Goal: Find specific page/section: Find specific page/section

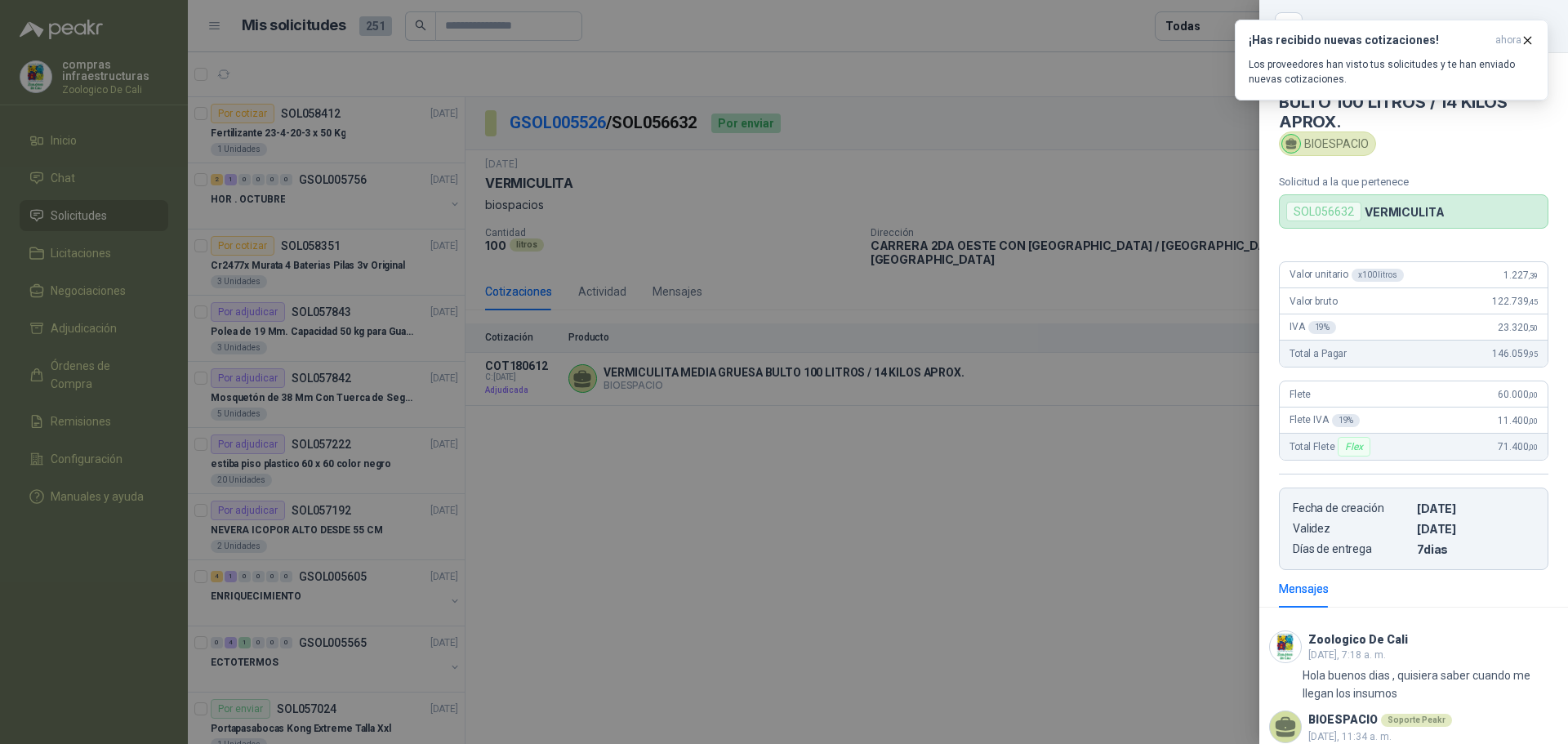
click at [796, 296] on div at bounding box center [784, 372] width 1568 height 744
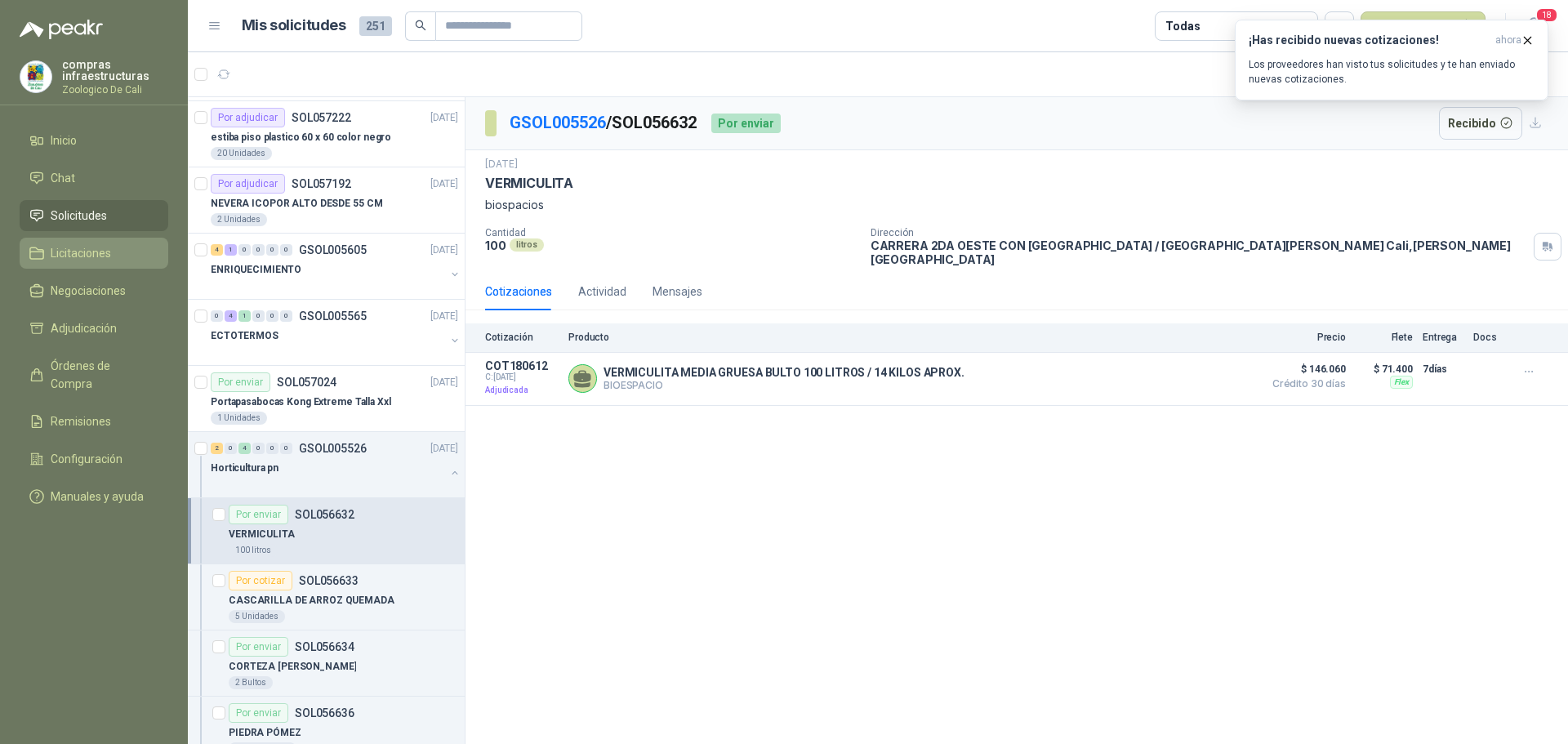
click at [94, 252] on span "Licitaciones" at bounding box center [80, 253] width 61 height 18
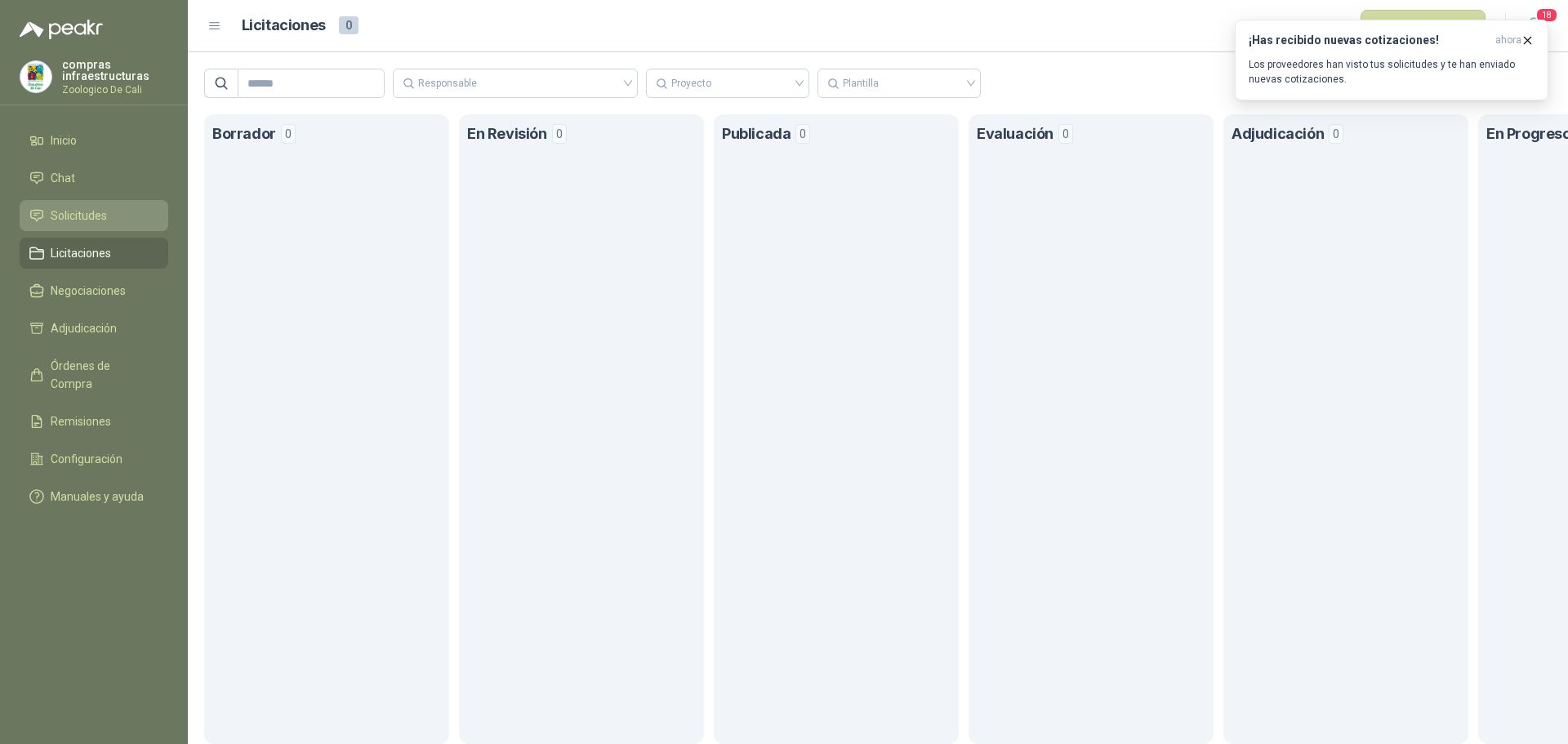
click at [100, 208] on span "Solicitudes" at bounding box center [79, 216] width 56 height 18
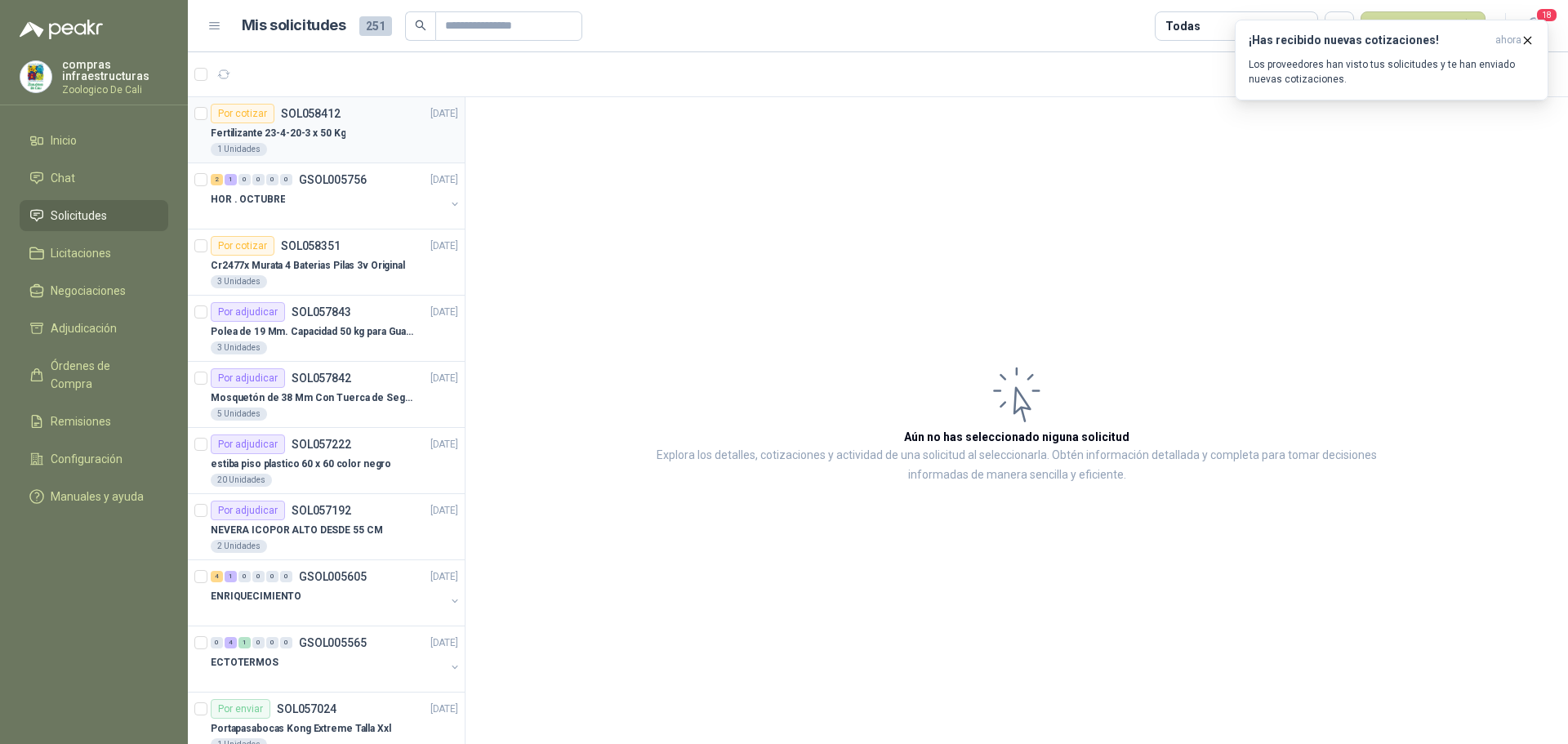
click at [381, 129] on div "Fertilizante 23-4-20-3 x 50 Kg" at bounding box center [334, 134] width 247 height 20
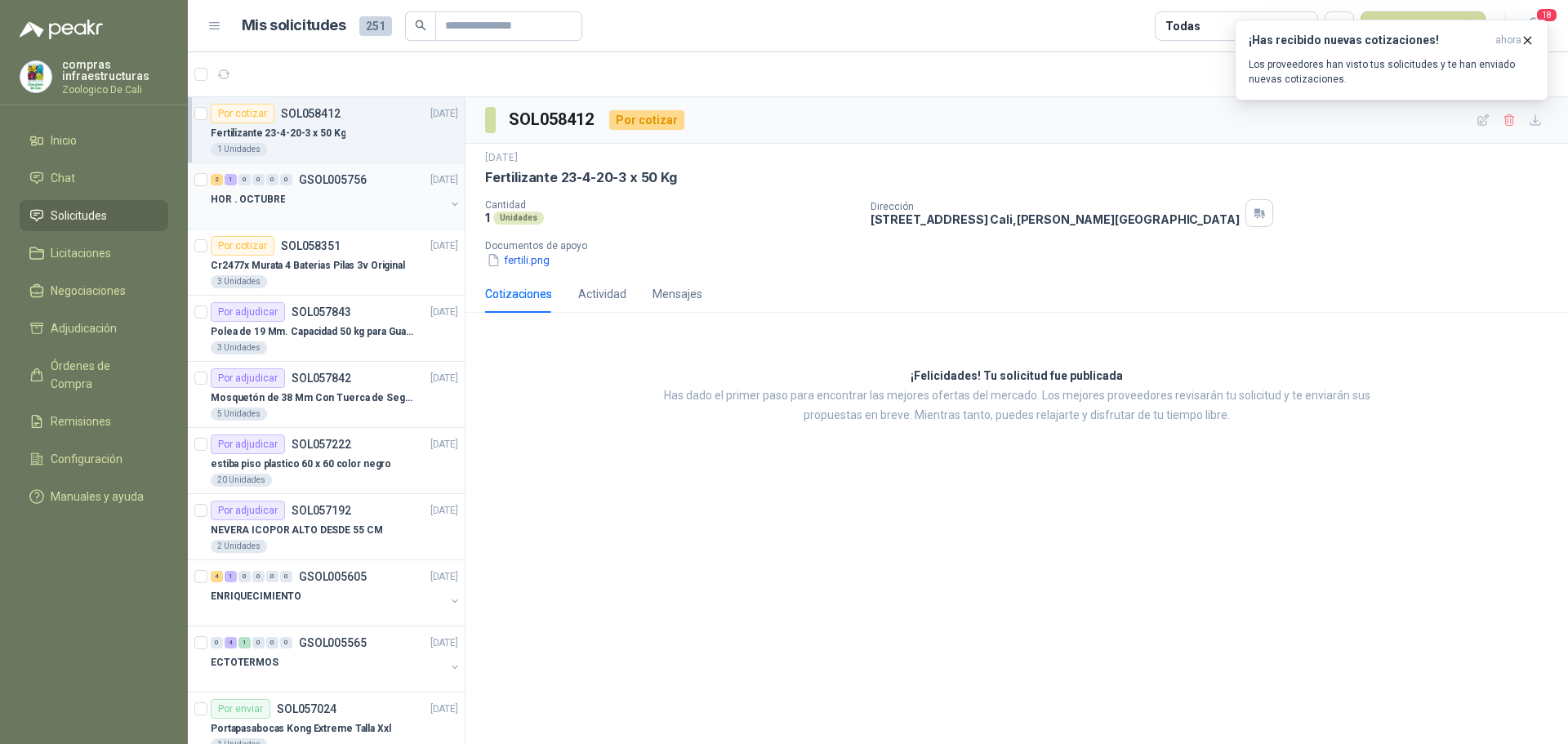
click at [294, 205] on div "HOR . OCTUBRE" at bounding box center [328, 200] width 235 height 20
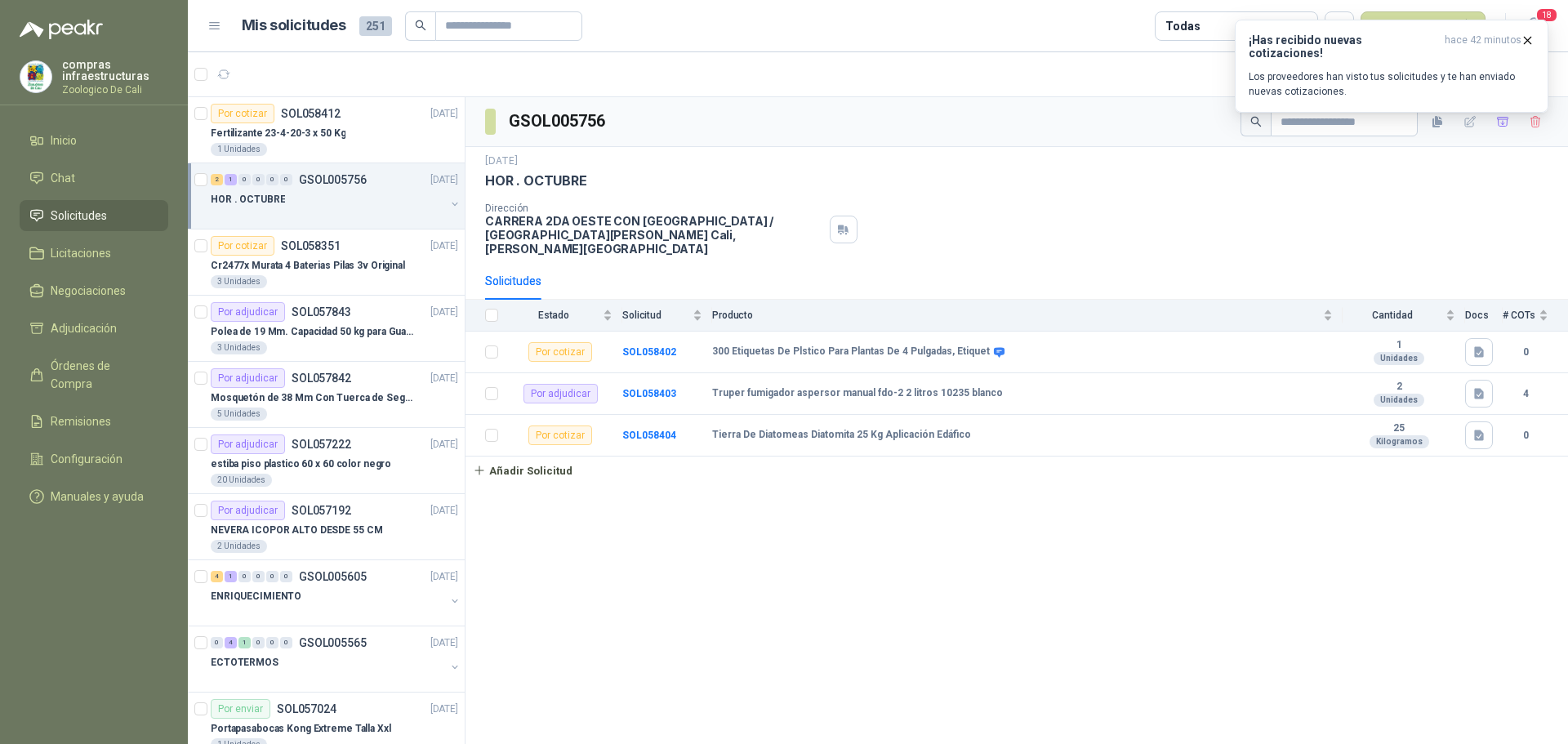
click at [89, 228] on link "Solicitudes" at bounding box center [94, 216] width 149 height 31
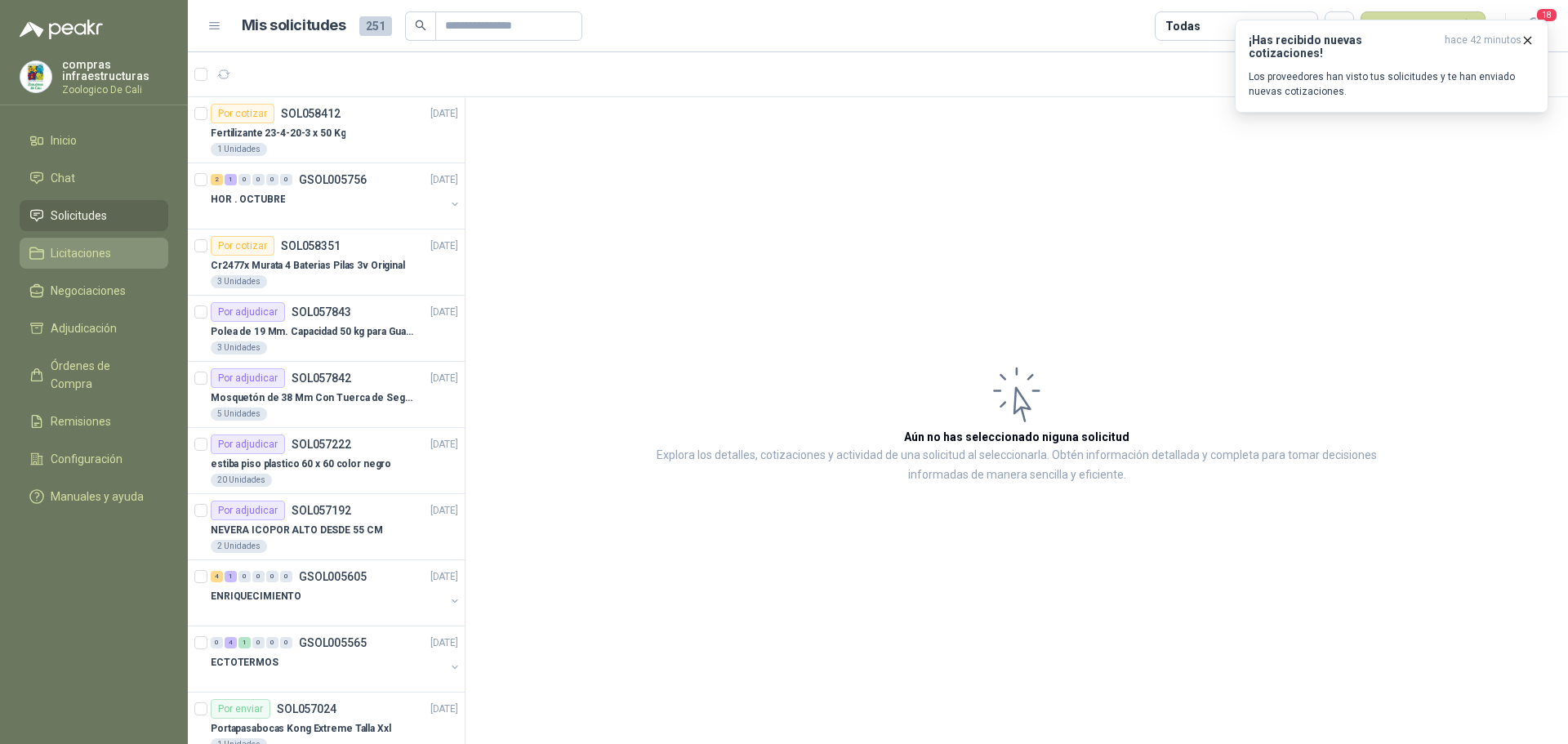
click at [79, 266] on link "Licitaciones" at bounding box center [94, 253] width 149 height 31
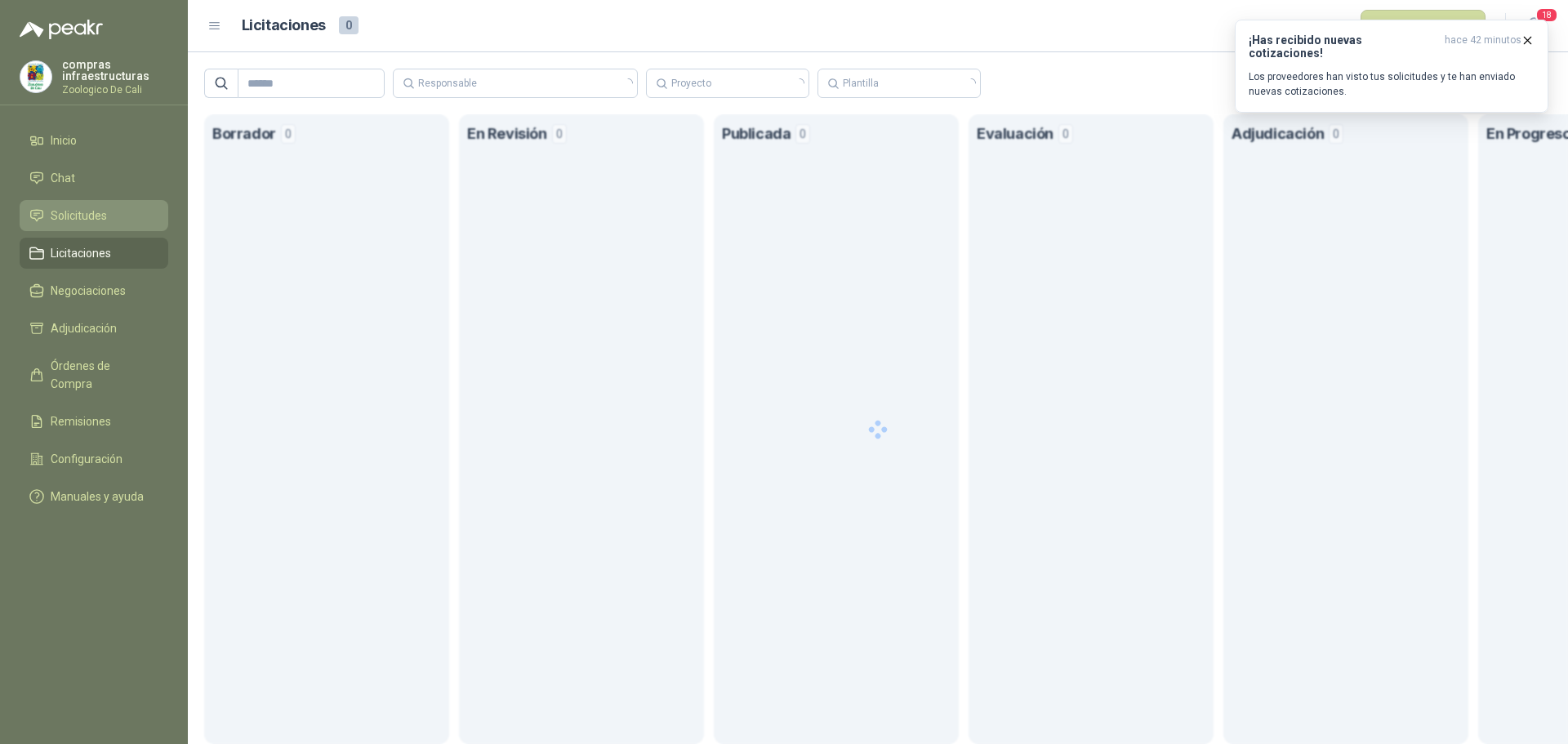
click at [92, 208] on span "Solicitudes" at bounding box center [79, 216] width 56 height 18
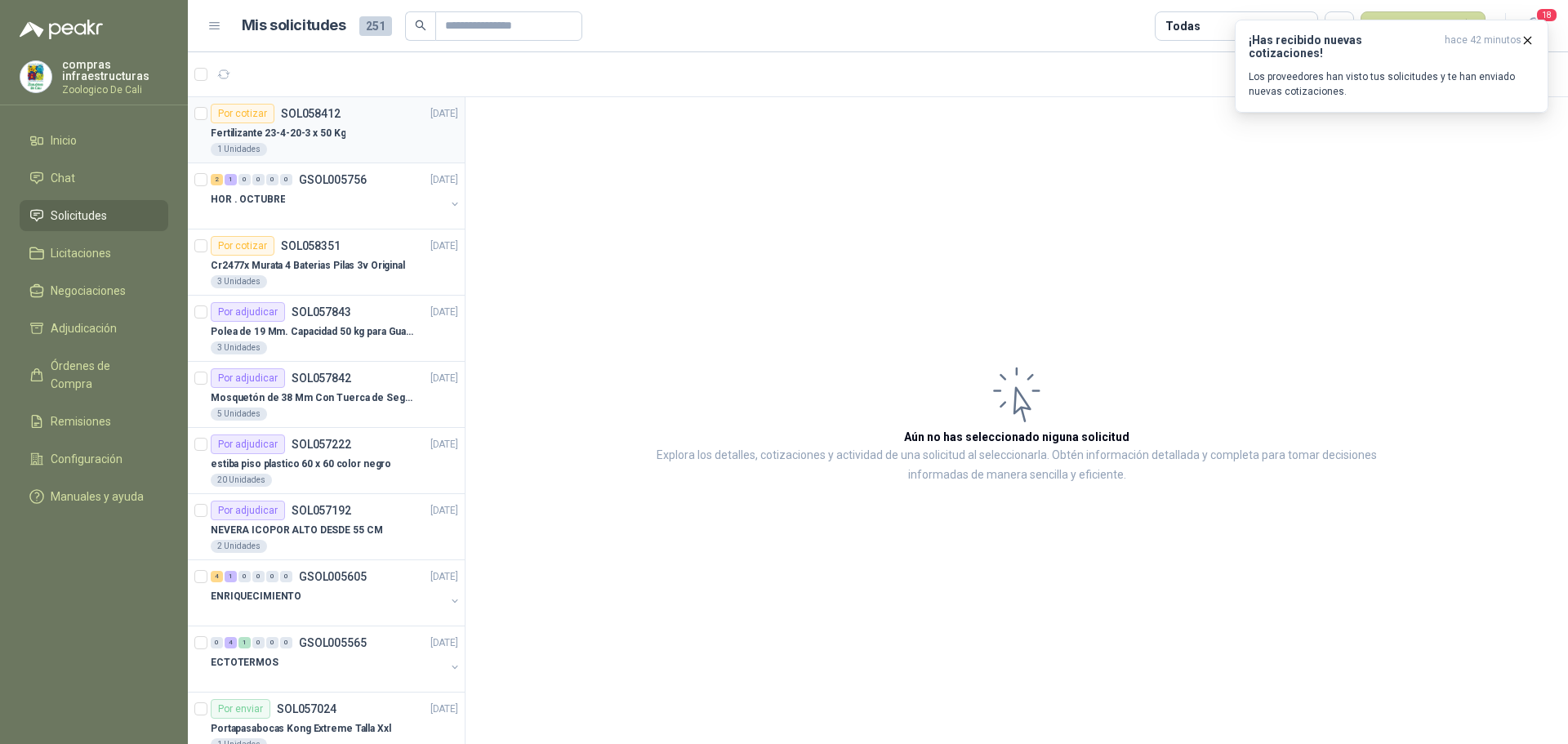
click at [298, 145] on div "1 Unidades" at bounding box center [334, 149] width 247 height 13
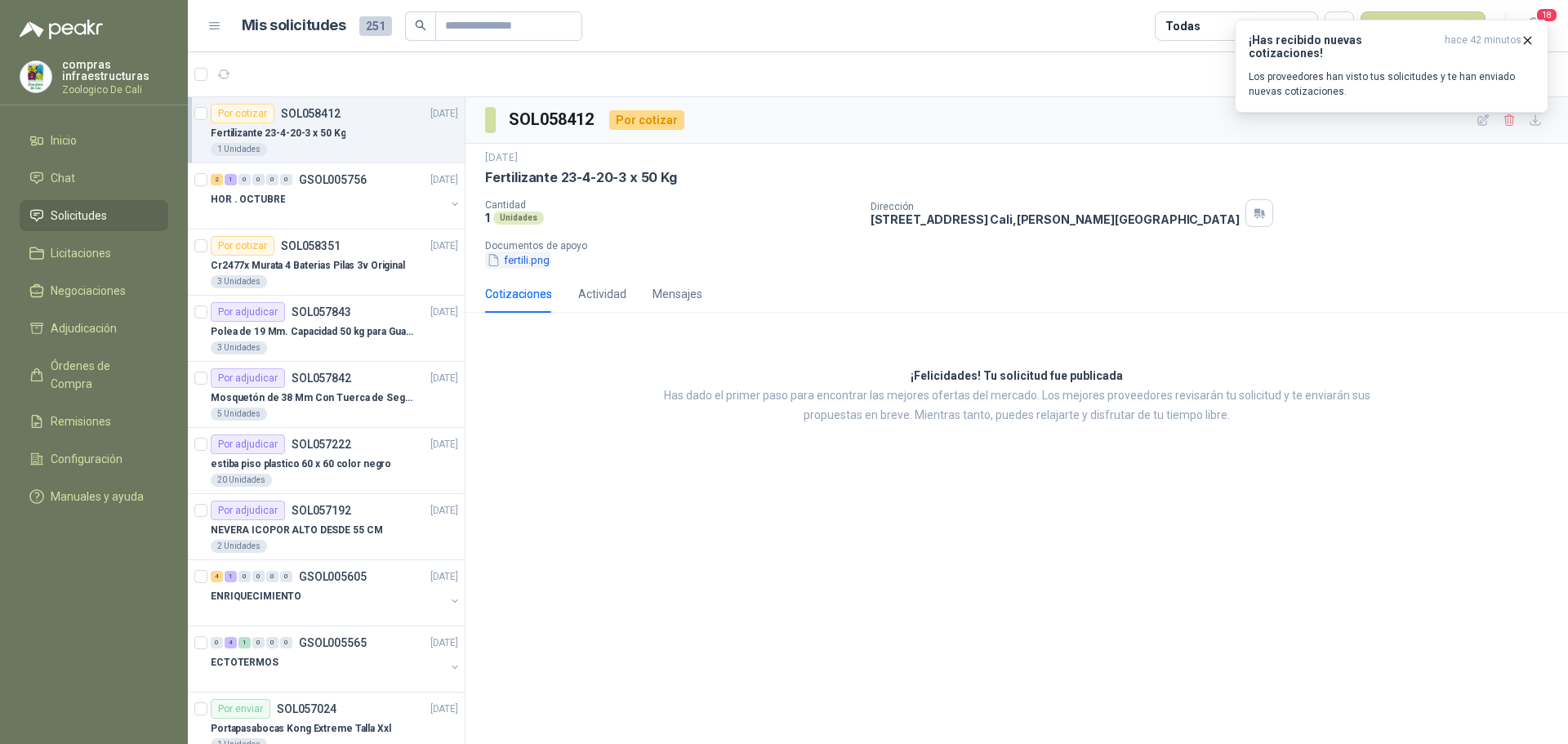
click at [514, 265] on button "fertili.png" at bounding box center [518, 259] width 66 height 17
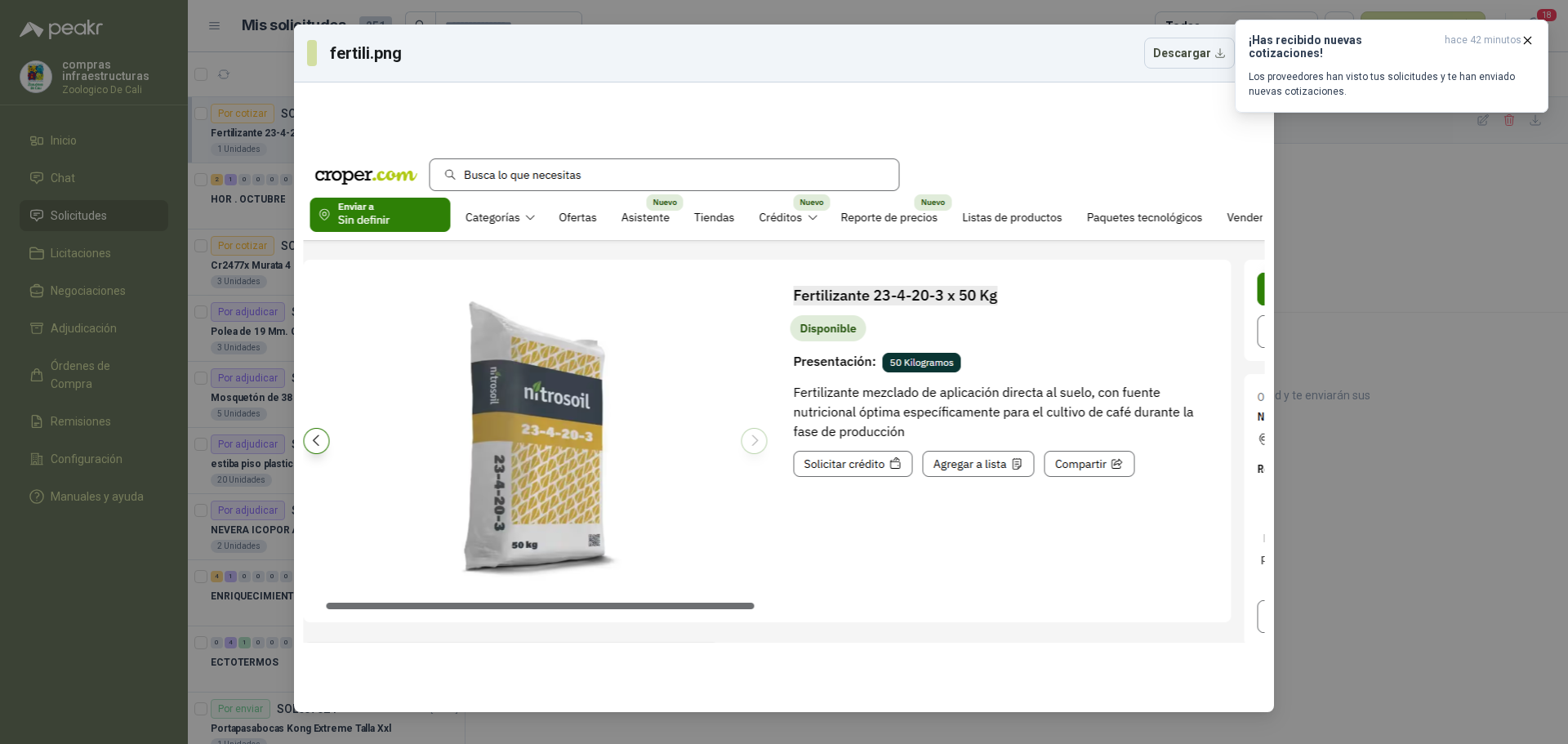
click at [1370, 222] on div "fertili.png Descargar" at bounding box center [784, 372] width 1568 height 744
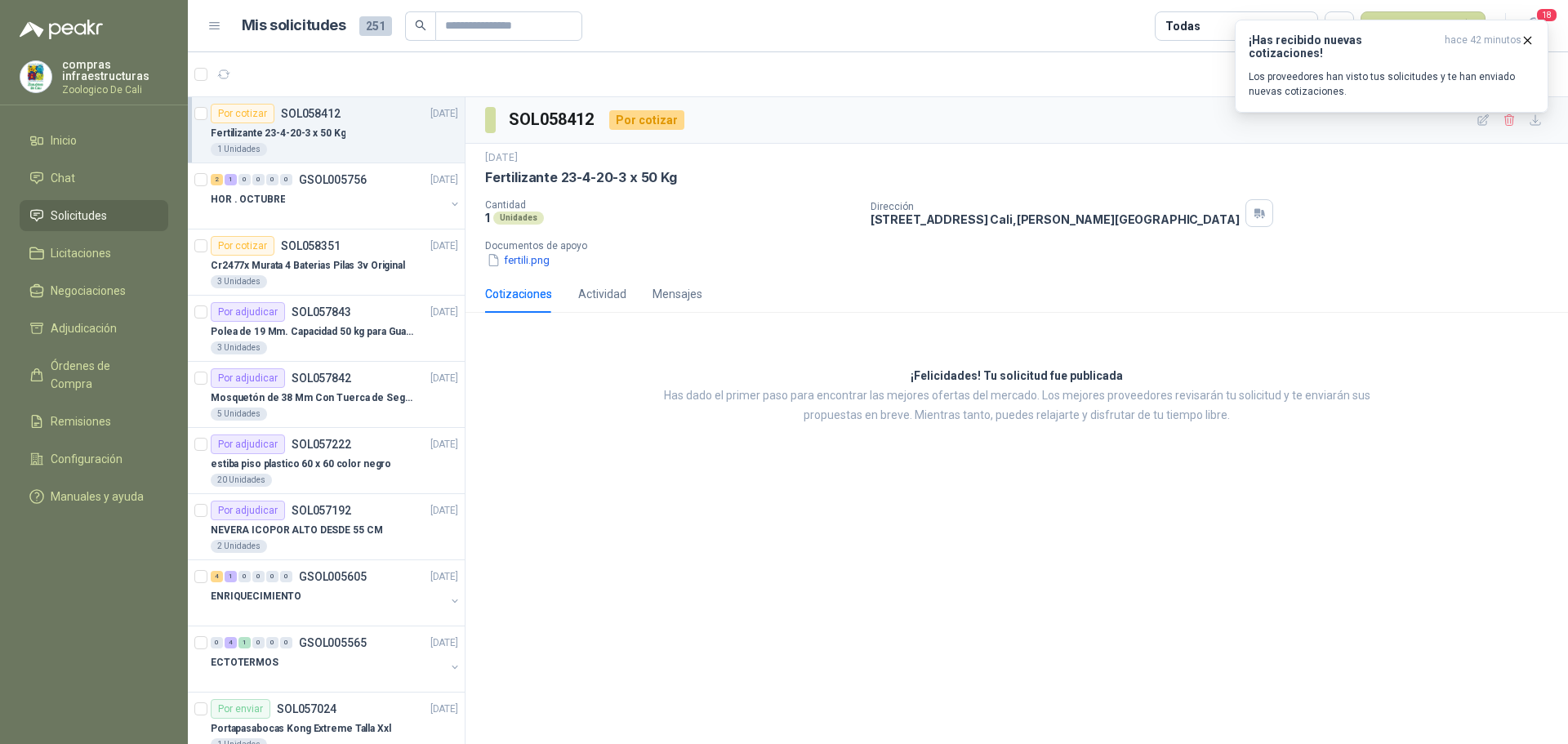
click at [250, 137] on p "Fertilizante 23-4-20-3 x 50 Kg" at bounding box center [277, 133] width 135 height 15
click at [289, 201] on div "HOR . OCTUBRE" at bounding box center [328, 200] width 235 height 20
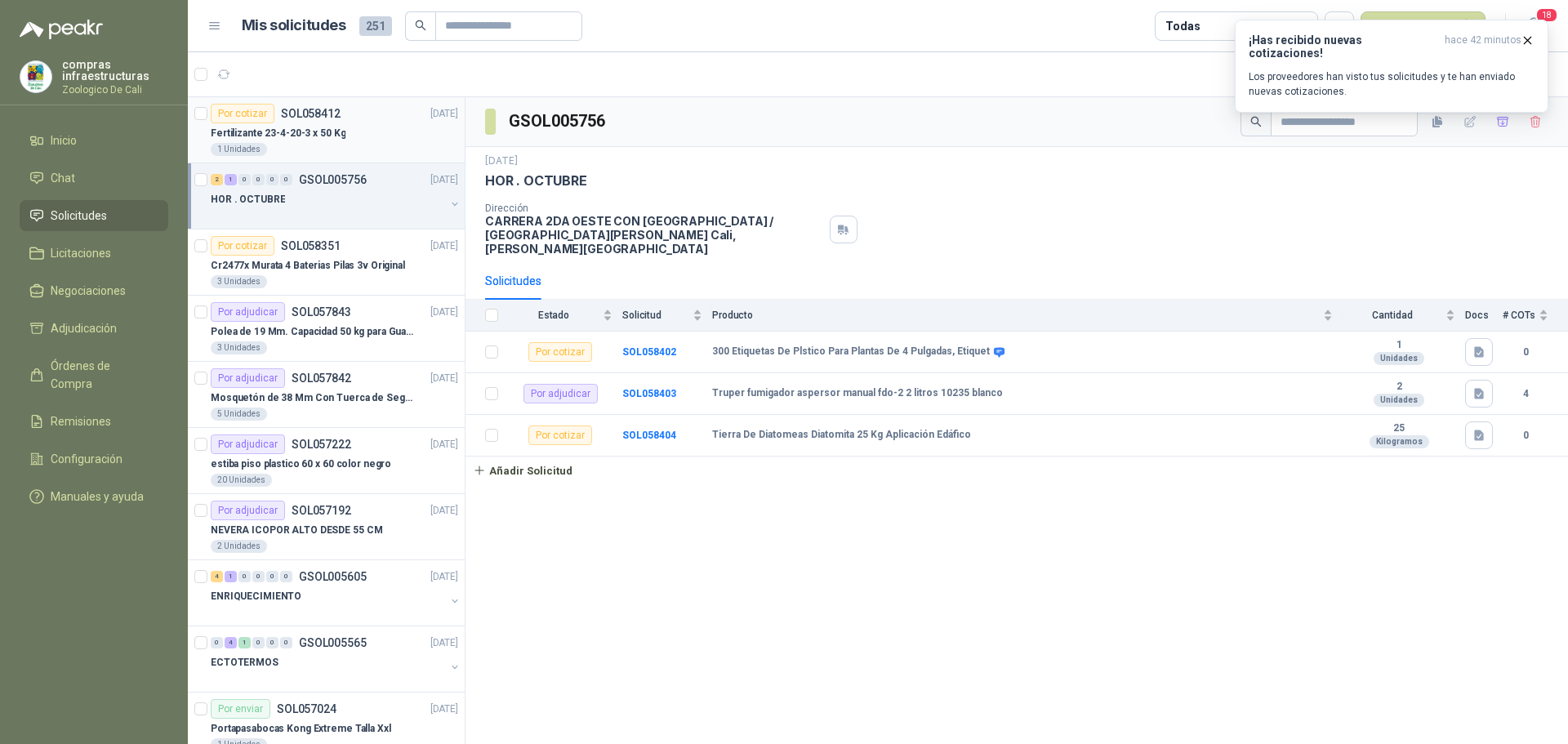
click at [370, 99] on article "Por cotizar SOL058412 [DATE] Fertilizante 23-4-20-3 x 50 Kg 1 Unidades" at bounding box center [326, 130] width 277 height 66
